Goal: Transaction & Acquisition: Purchase product/service

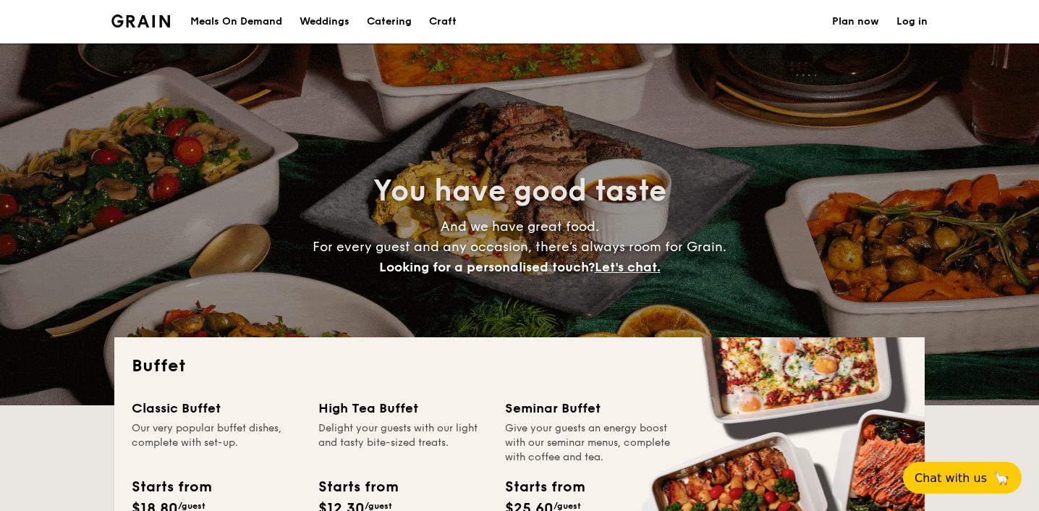
select select
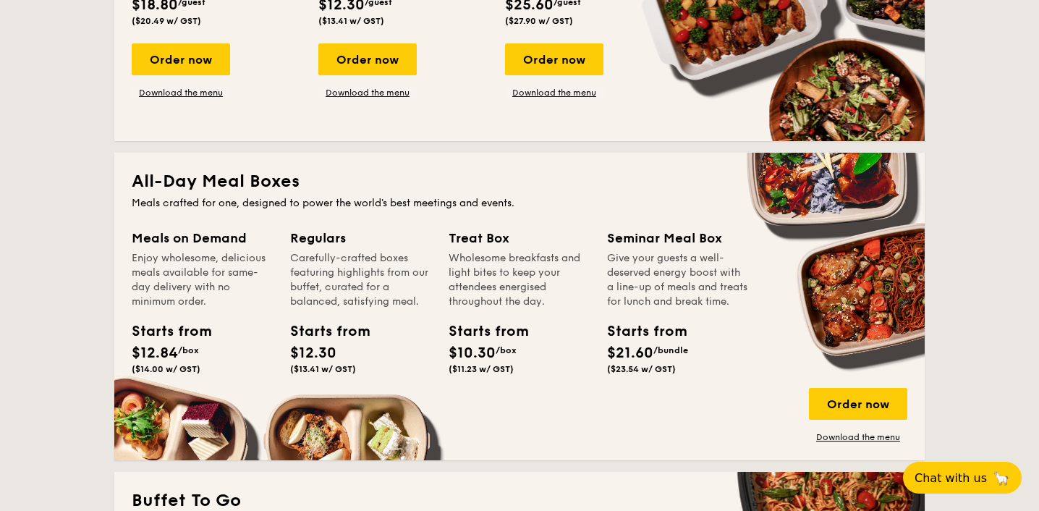
scroll to position [233, 0]
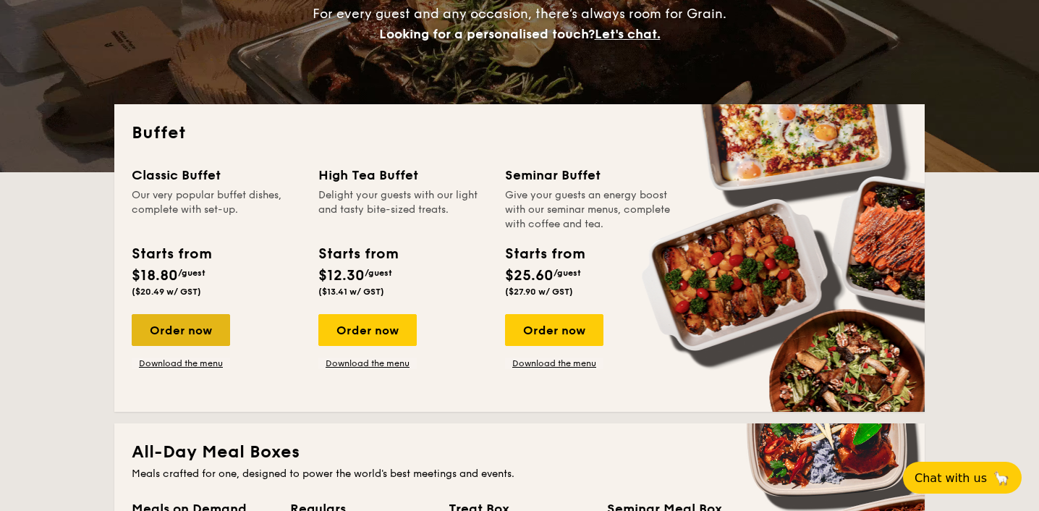
click at [179, 334] on div "Order now" at bounding box center [181, 330] width 98 height 32
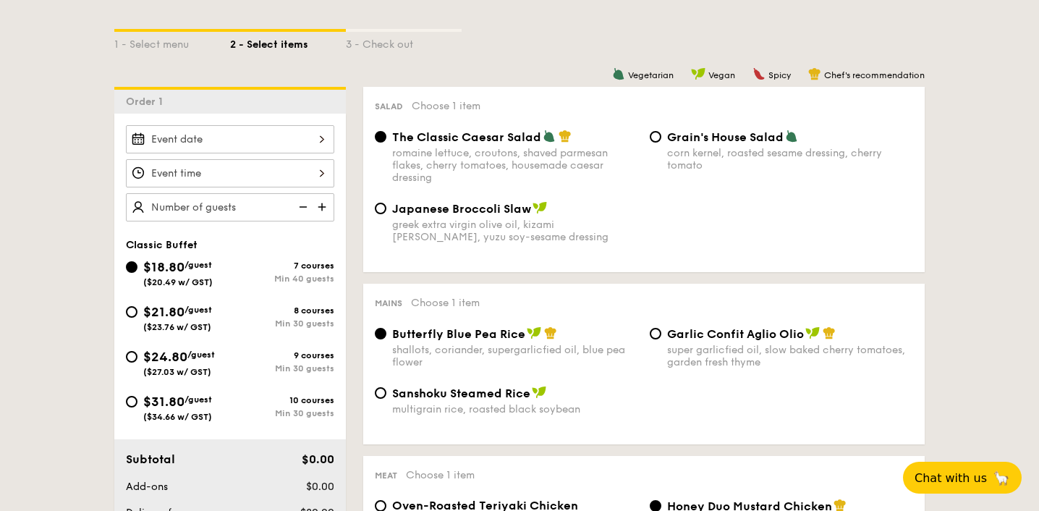
scroll to position [329, 0]
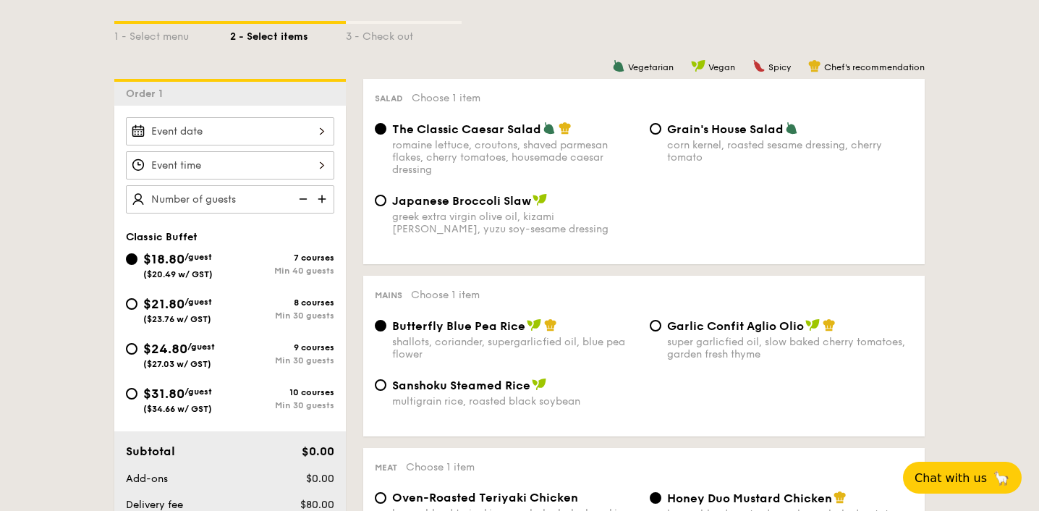
click at [259, 130] on div at bounding box center [230, 131] width 208 height 28
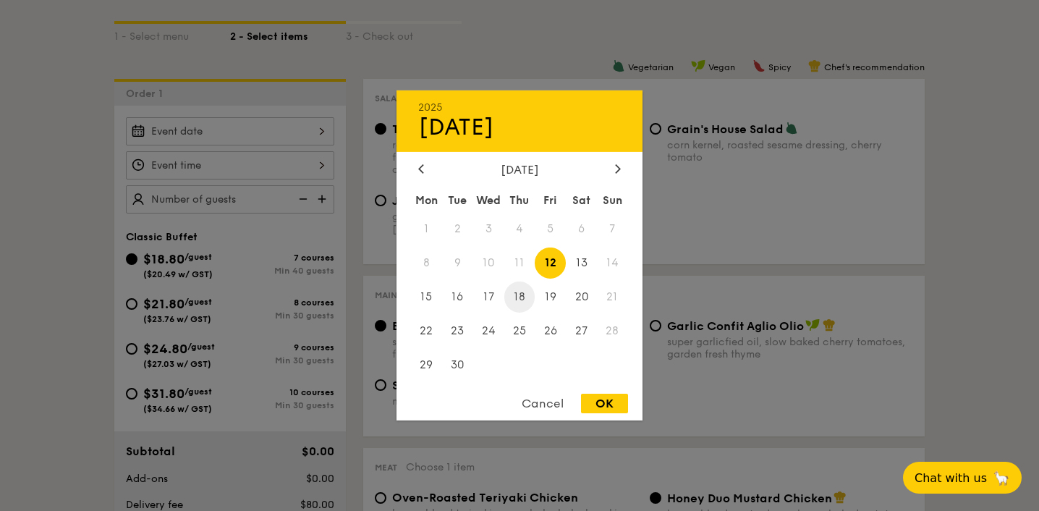
click at [515, 289] on span "18" at bounding box center [519, 296] width 31 height 31
click at [612, 405] on div "OK" at bounding box center [604, 404] width 47 height 20
type input "[DATE]"
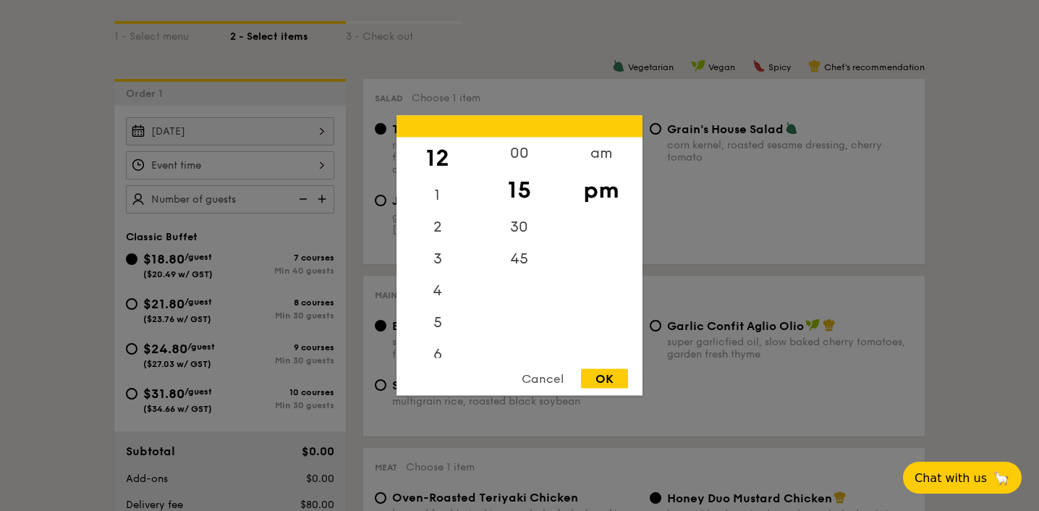
click at [244, 156] on div "12 1 2 3 4 5 6 7 8 9 10 11 00 15 30 45 am pm Cancel OK" at bounding box center [230, 165] width 208 height 28
click at [517, 150] on div "00" at bounding box center [519, 158] width 82 height 42
click at [601, 378] on div "OK" at bounding box center [604, 379] width 47 height 20
type input "12:00PM"
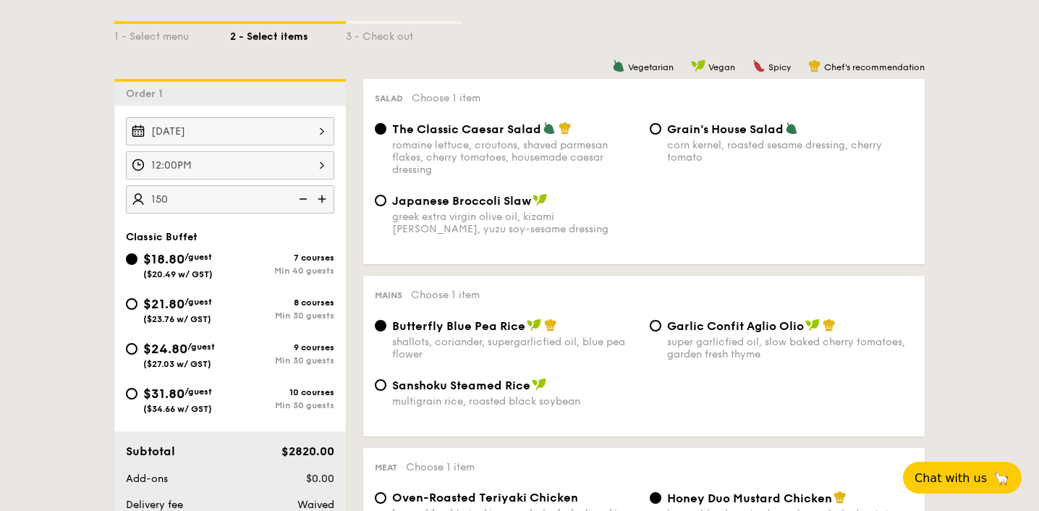
type input "150 guests"
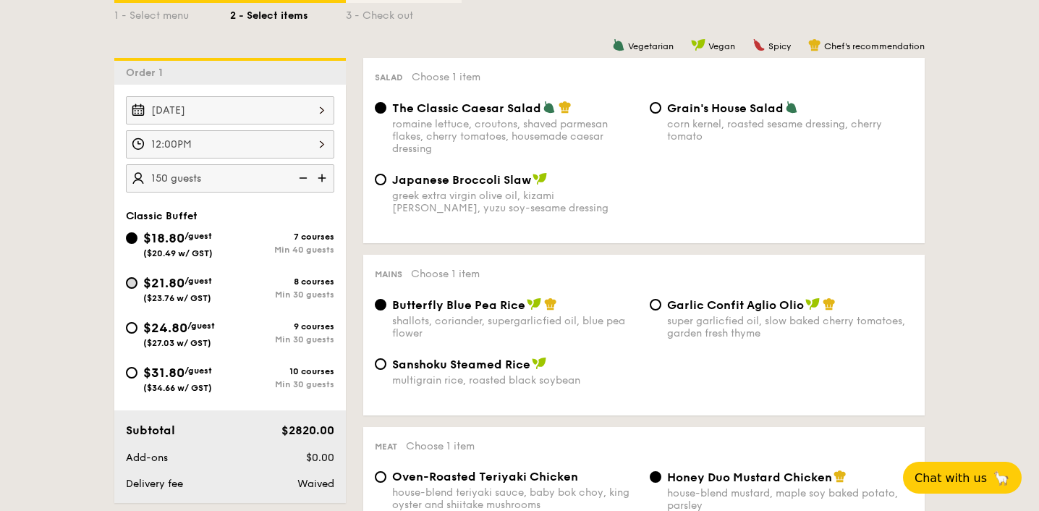
scroll to position [347, 0]
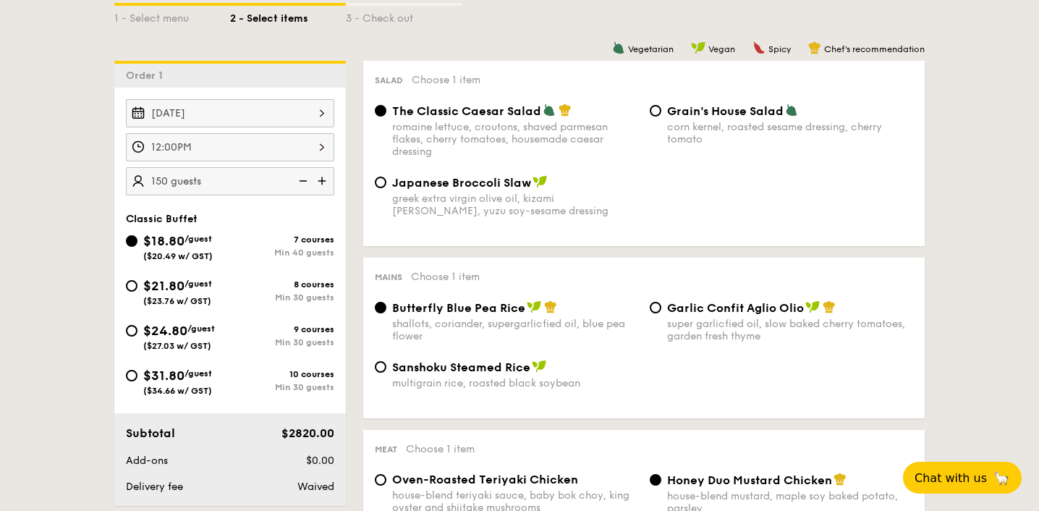
click at [164, 292] on span "$21.80" at bounding box center [163, 286] width 41 height 16
click at [137, 292] on input "$21.80 /guest ($23.76 w/ GST) 8 courses Min 30 guests" at bounding box center [132, 286] width 12 height 12
radio input "true"
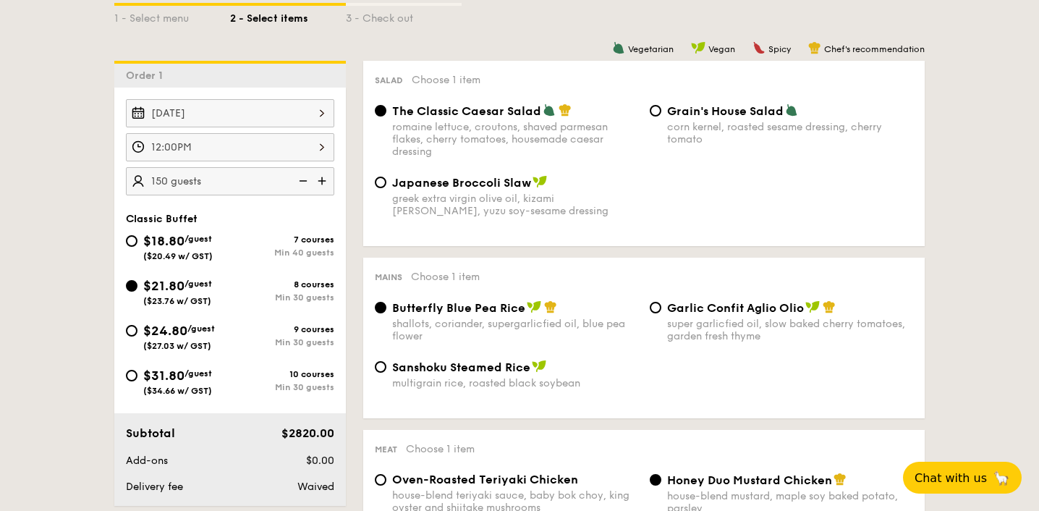
radio input "true"
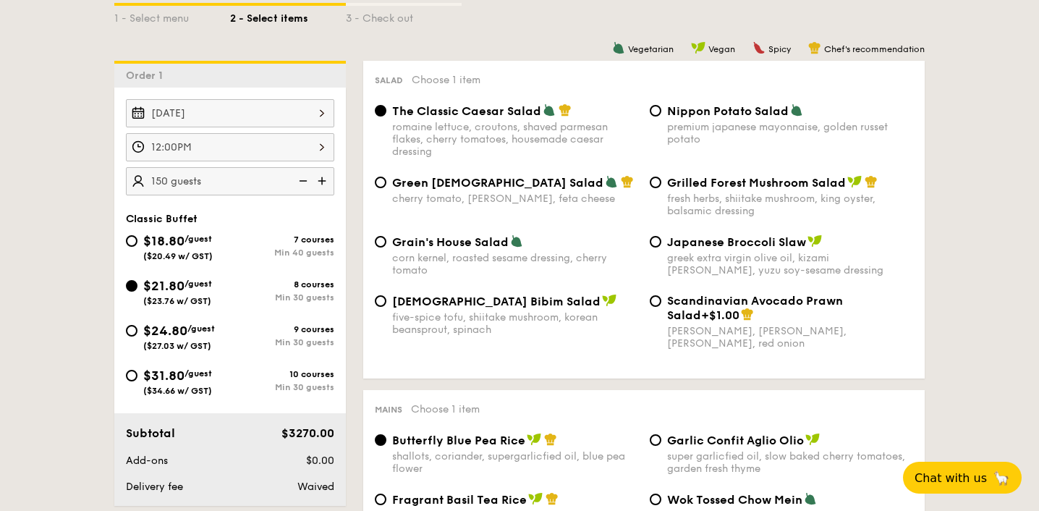
click at [188, 340] on div "$24.80 /guest ($27.03 w/ GST)" at bounding box center [179, 335] width 72 height 30
click at [137, 336] on input "$24.80 /guest ($27.03 w/ GST) 9 courses Min 30 guests" at bounding box center [132, 331] width 12 height 12
radio input "true"
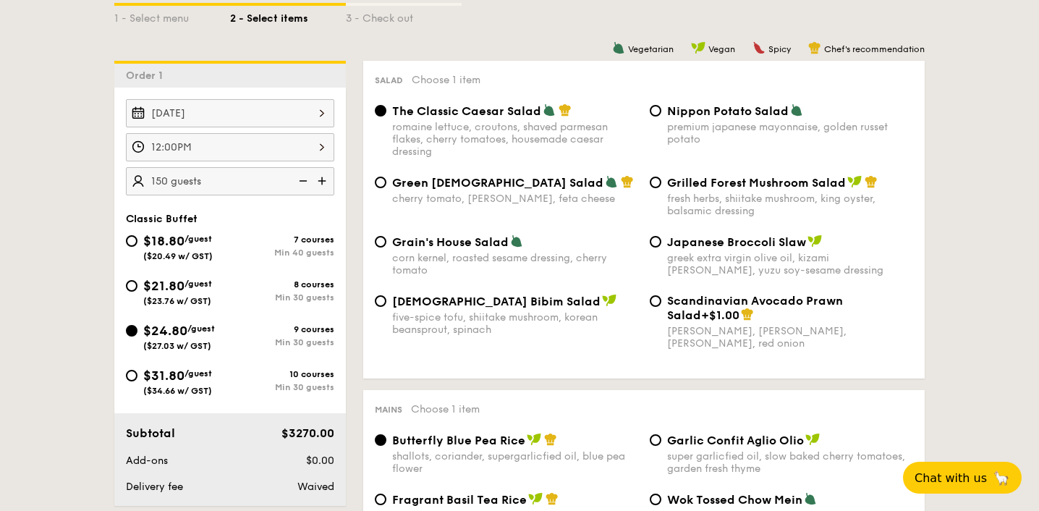
radio input "true"
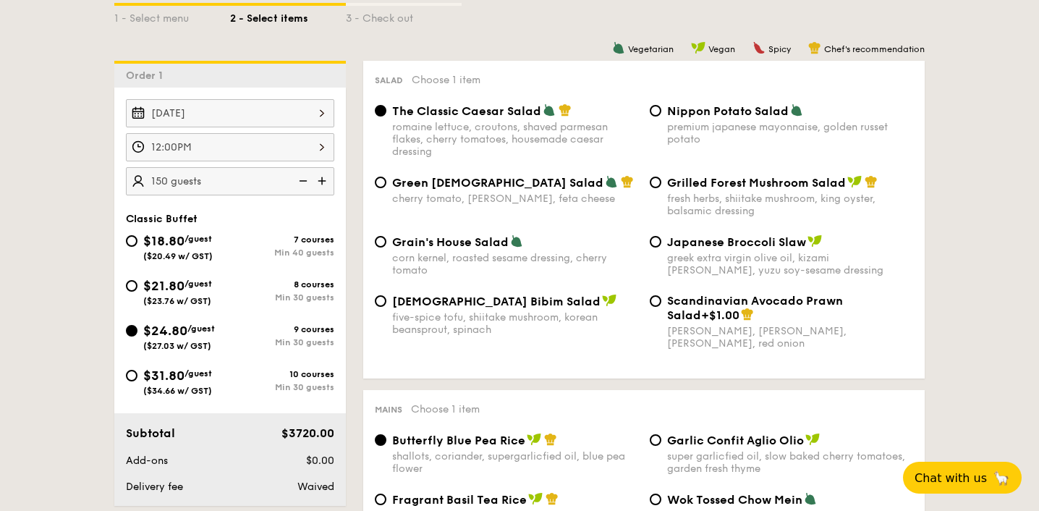
click at [172, 298] on span "($23.76 w/ GST)" at bounding box center [177, 301] width 68 height 10
click at [137, 292] on input "$21.80 /guest ($23.76 w/ GST) 8 courses Min 30 guests" at bounding box center [132, 286] width 12 height 12
radio input "true"
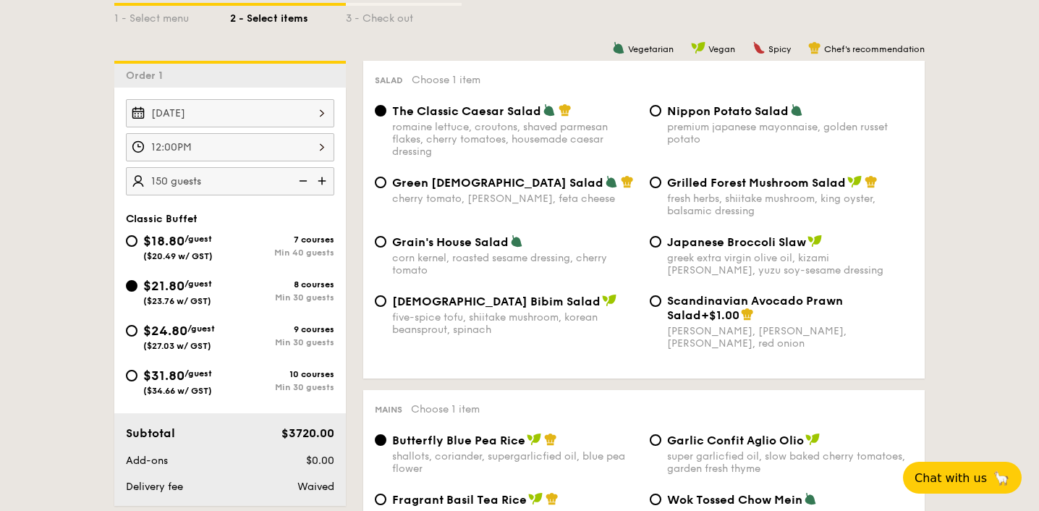
radio input "true"
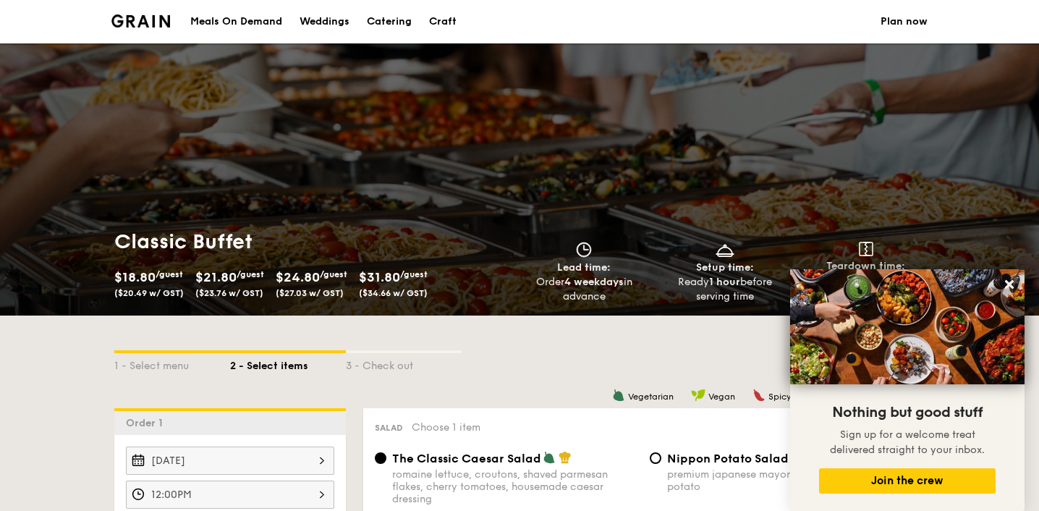
scroll to position [0, 0]
